Goal: Use online tool/utility: Utilize a website feature to perform a specific function

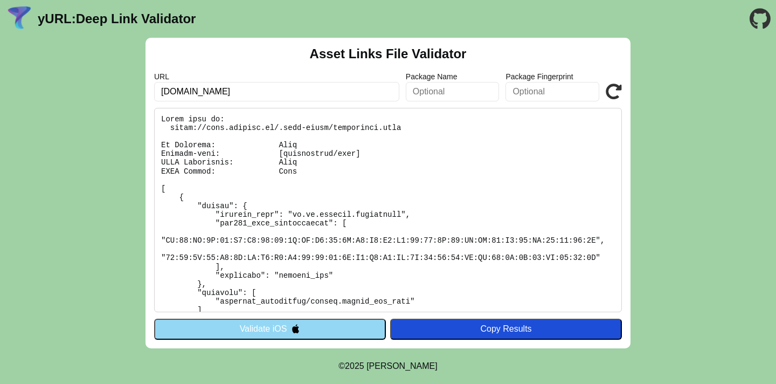
scroll to position [157, 0]
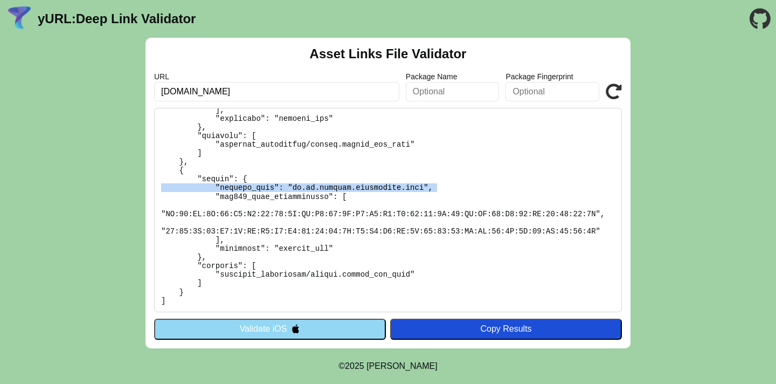
click at [284, 325] on button "Validate iOS" at bounding box center [270, 329] width 232 height 20
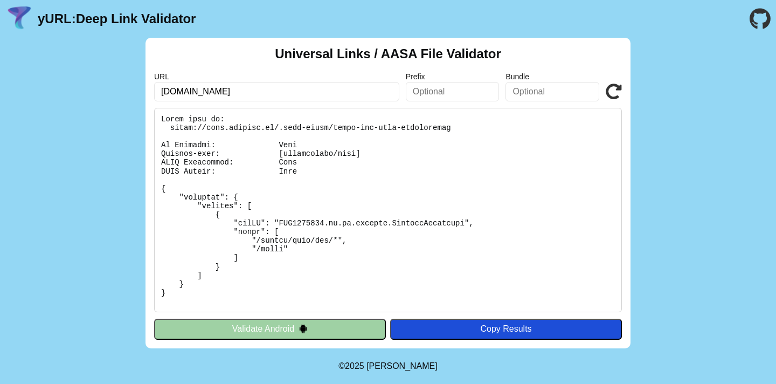
click at [339, 223] on pre at bounding box center [388, 210] width 468 height 204
click at [340, 220] on pre at bounding box center [388, 210] width 468 height 204
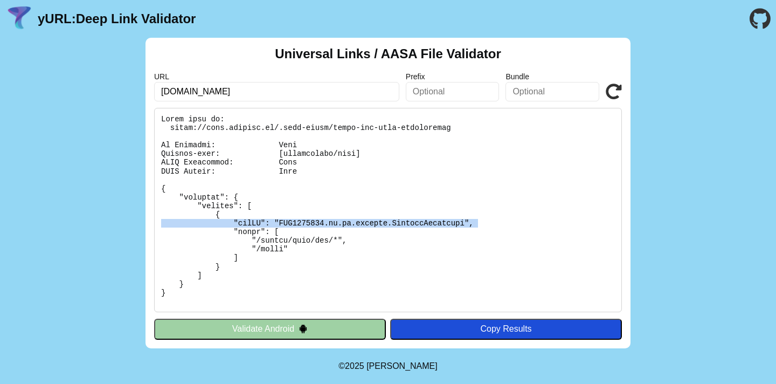
click at [340, 220] on pre at bounding box center [388, 210] width 468 height 204
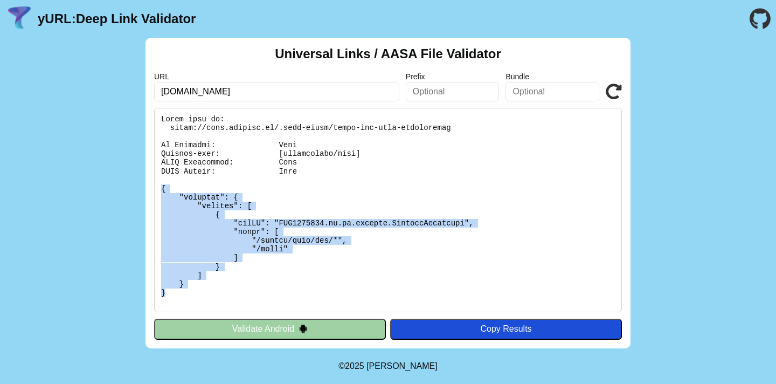
drag, startPoint x: 190, startPoint y: 292, endPoint x: 141, endPoint y: 188, distance: 115.5
click at [141, 188] on div "Universal Links / AASA File Validator URL [DOMAIN_NAME] Prefix Bundle Validate …" at bounding box center [388, 193] width 776 height 311
copy pre "{ "applinks": { "details": [ { "appID": "ZEZ6239493.uk.co.mixergy.MixergyDashbo…"
click at [368, 219] on pre at bounding box center [388, 210] width 468 height 204
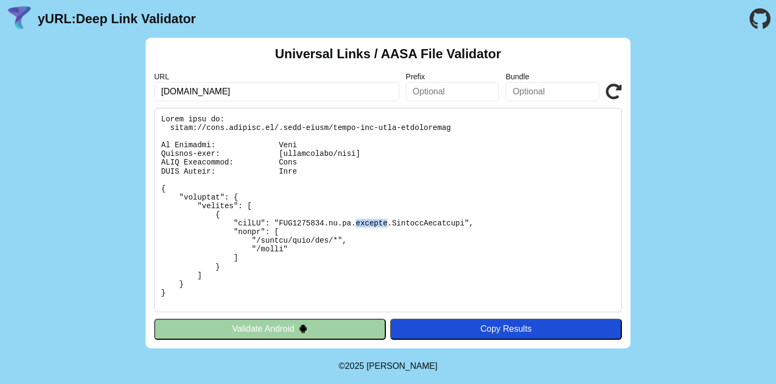
click at [368, 219] on pre at bounding box center [388, 210] width 468 height 204
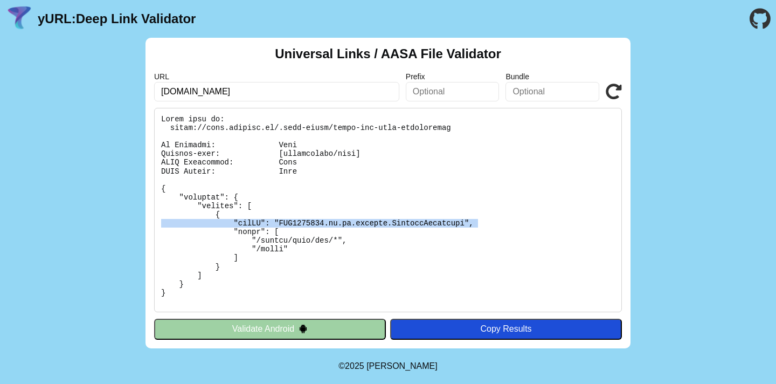
click at [368, 219] on pre at bounding box center [388, 210] width 468 height 204
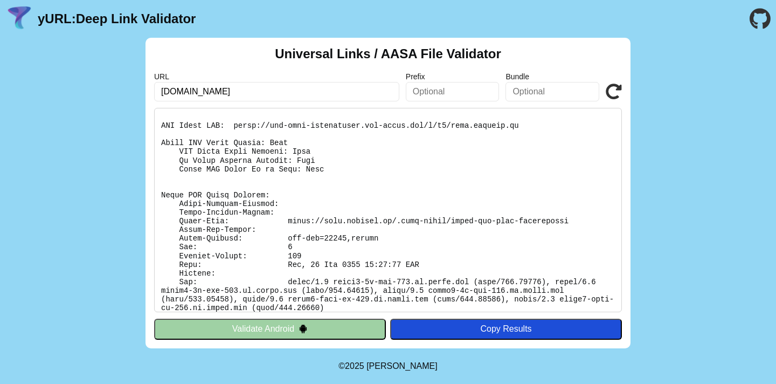
scroll to position [200, 0]
